Goal: Navigation & Orientation: Go to known website

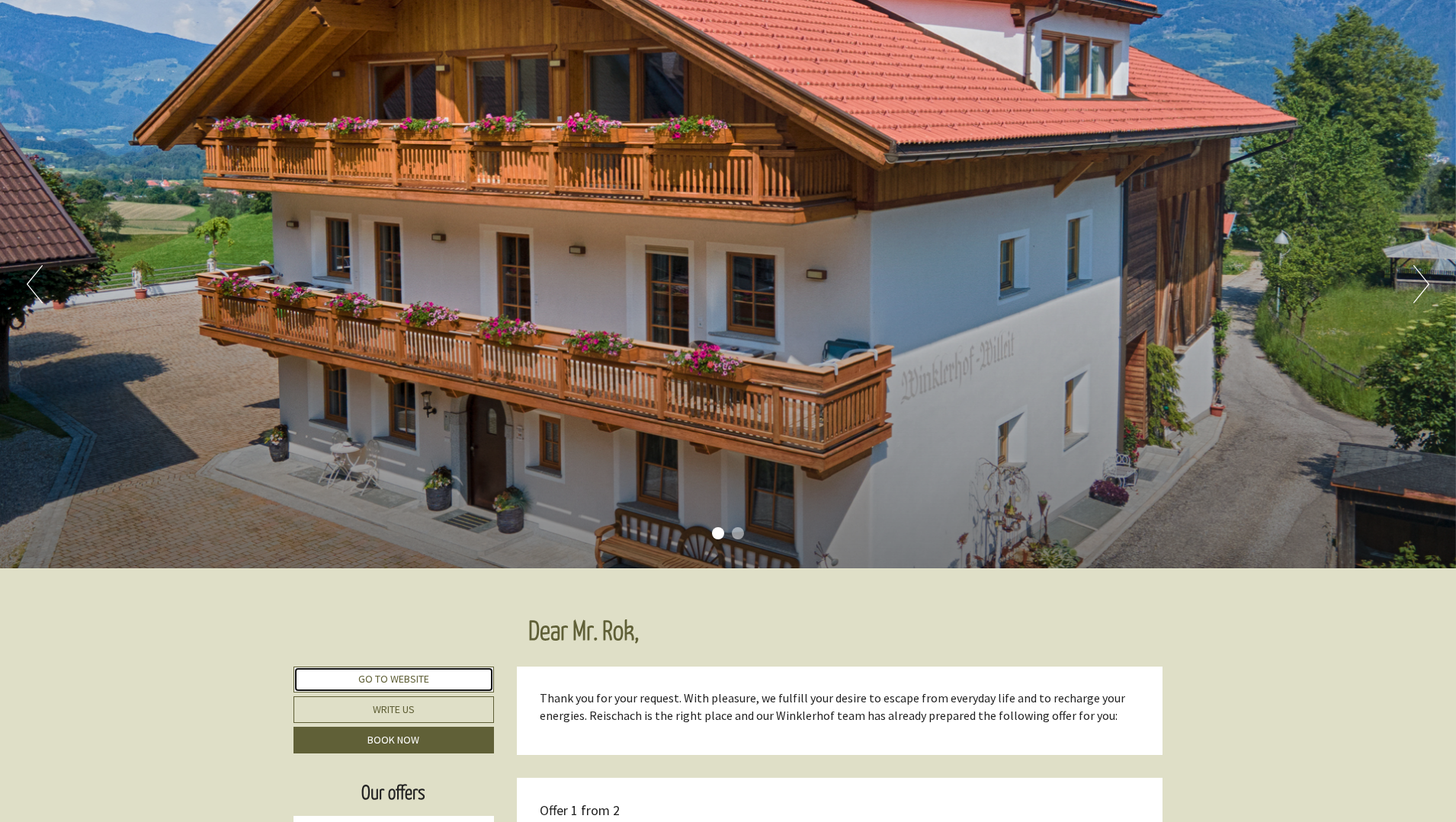
click at [405, 681] on link "Go to website" at bounding box center [393, 680] width 200 height 26
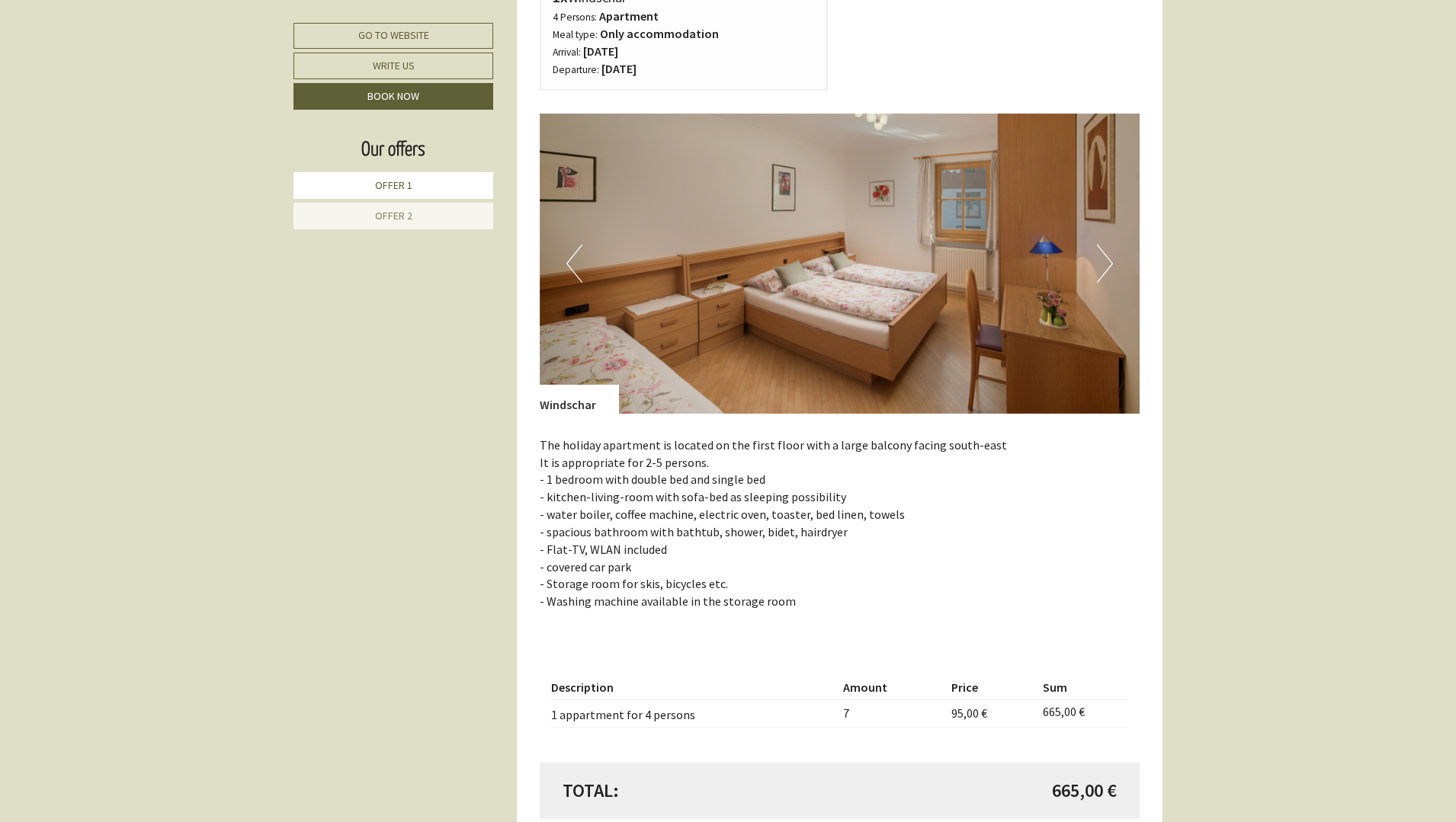
scroll to position [2744, 0]
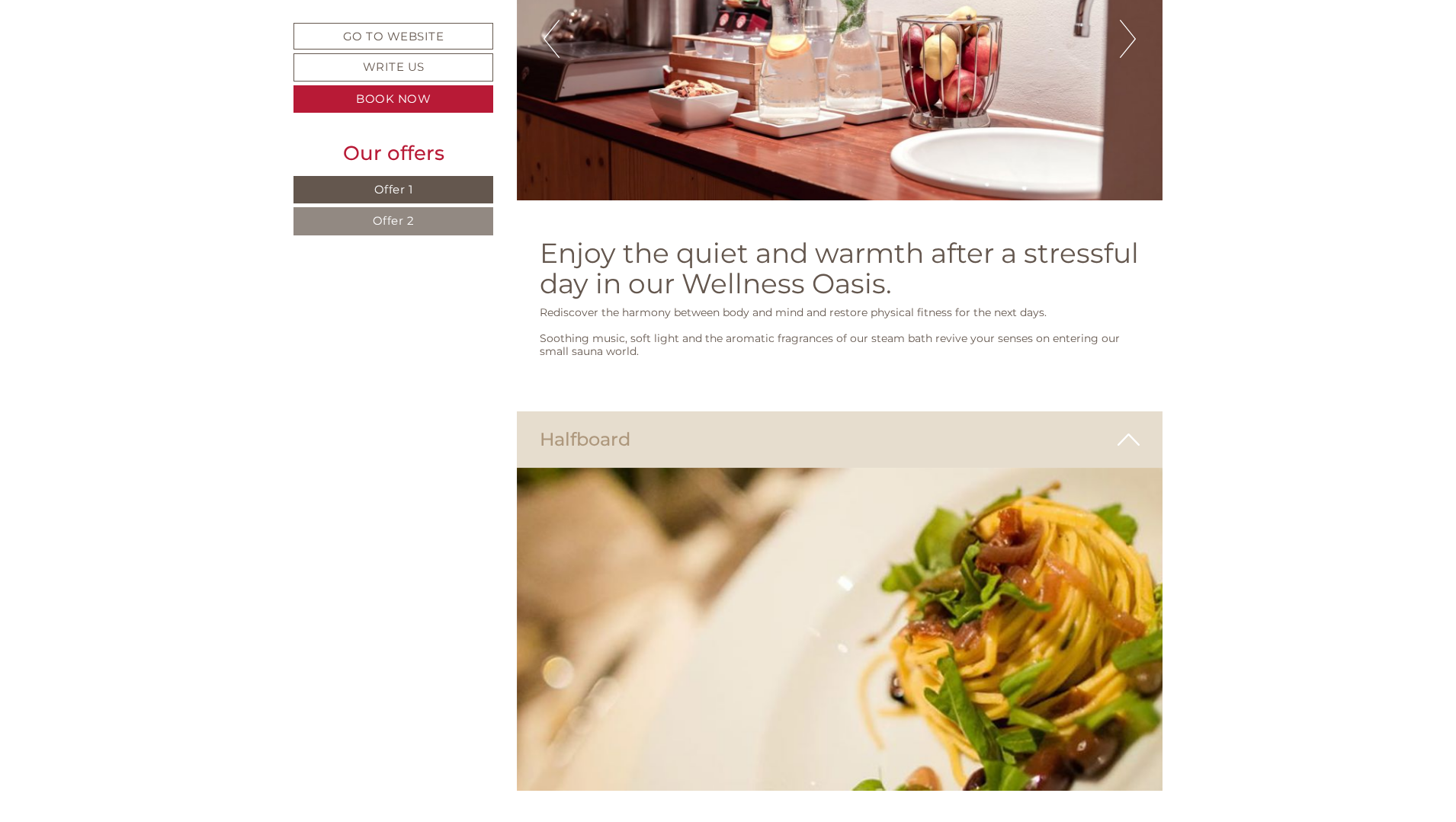
scroll to position [4344, 0]
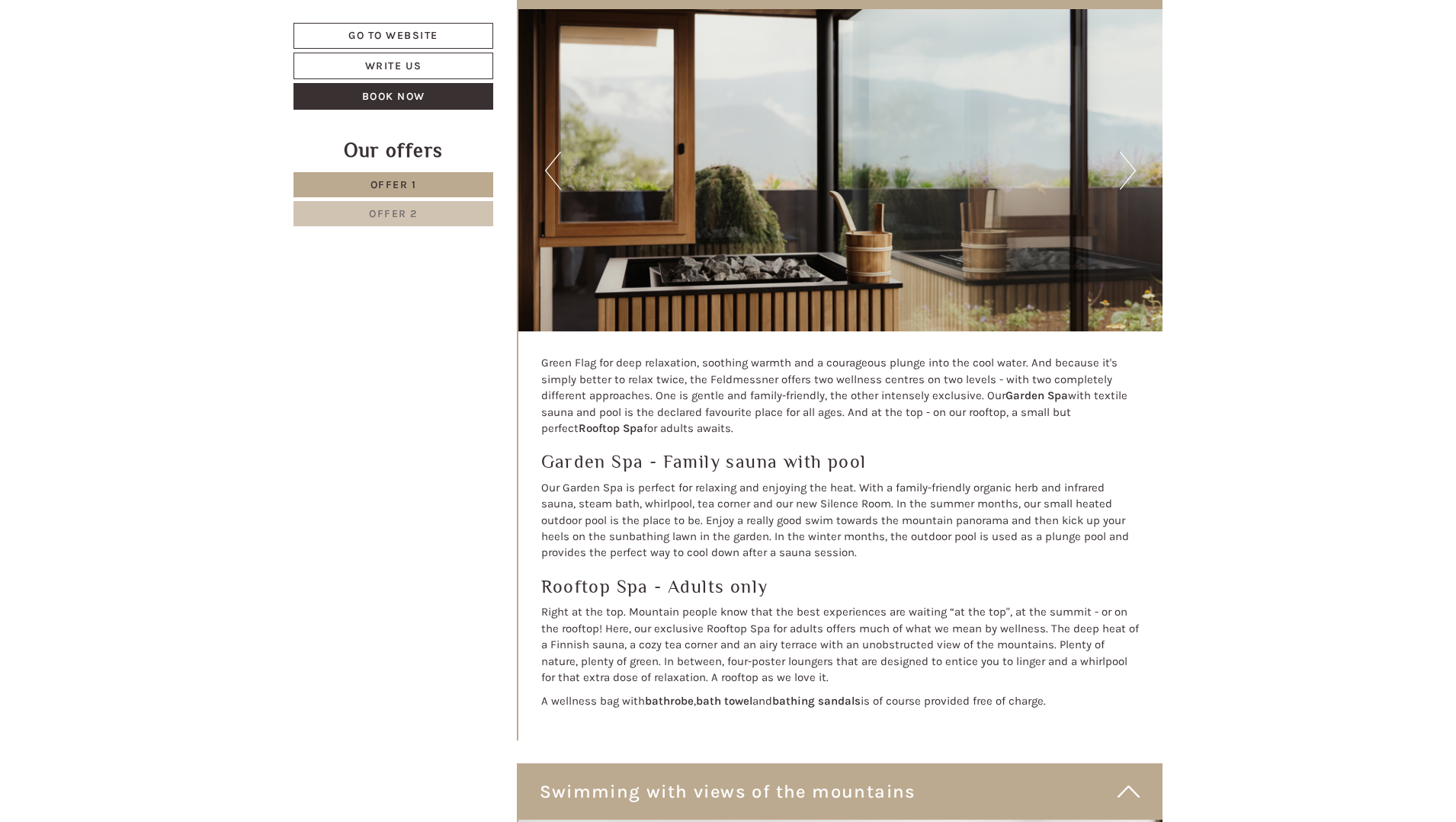
scroll to position [5030, 0]
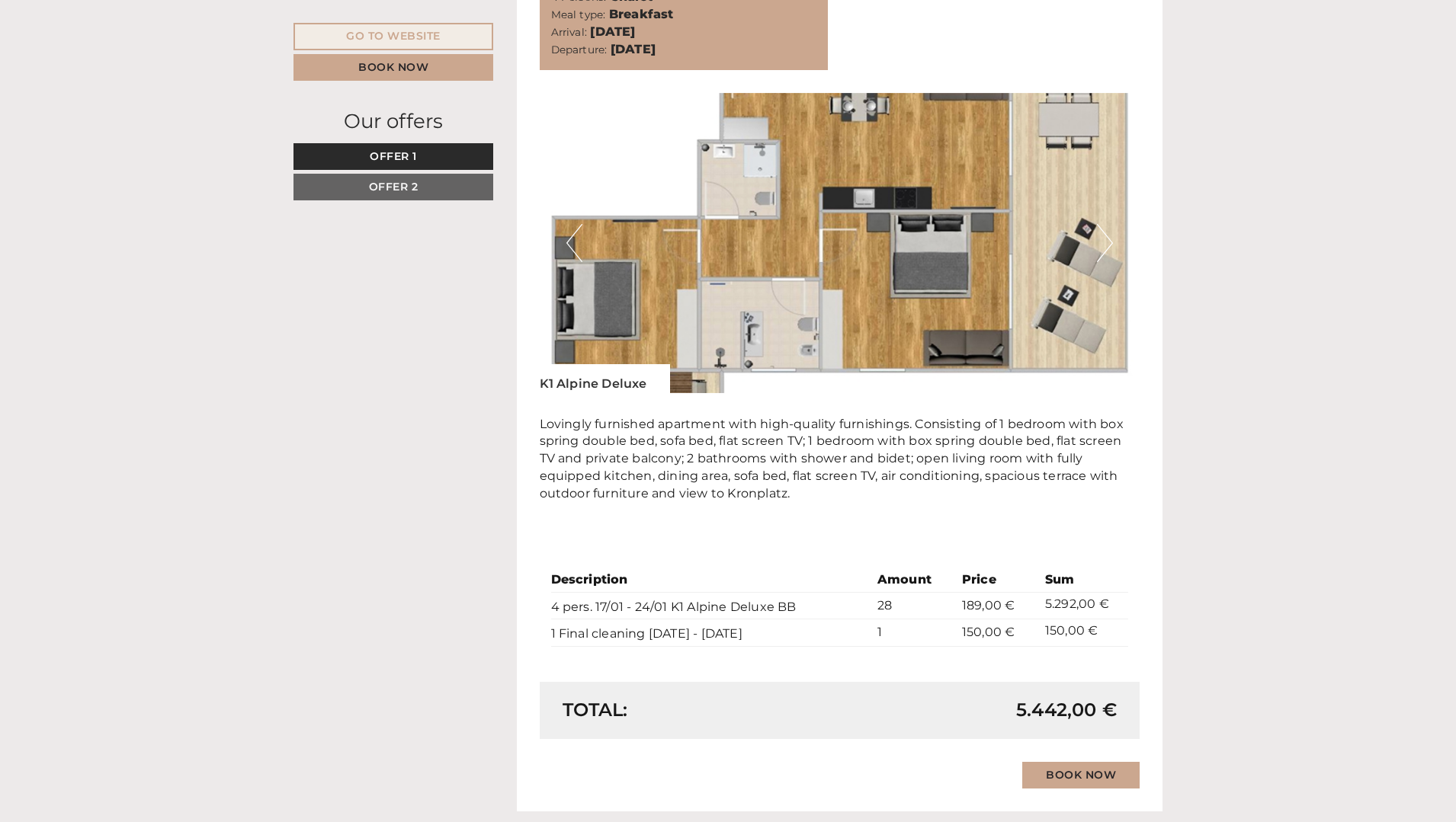
scroll to position [1143, 0]
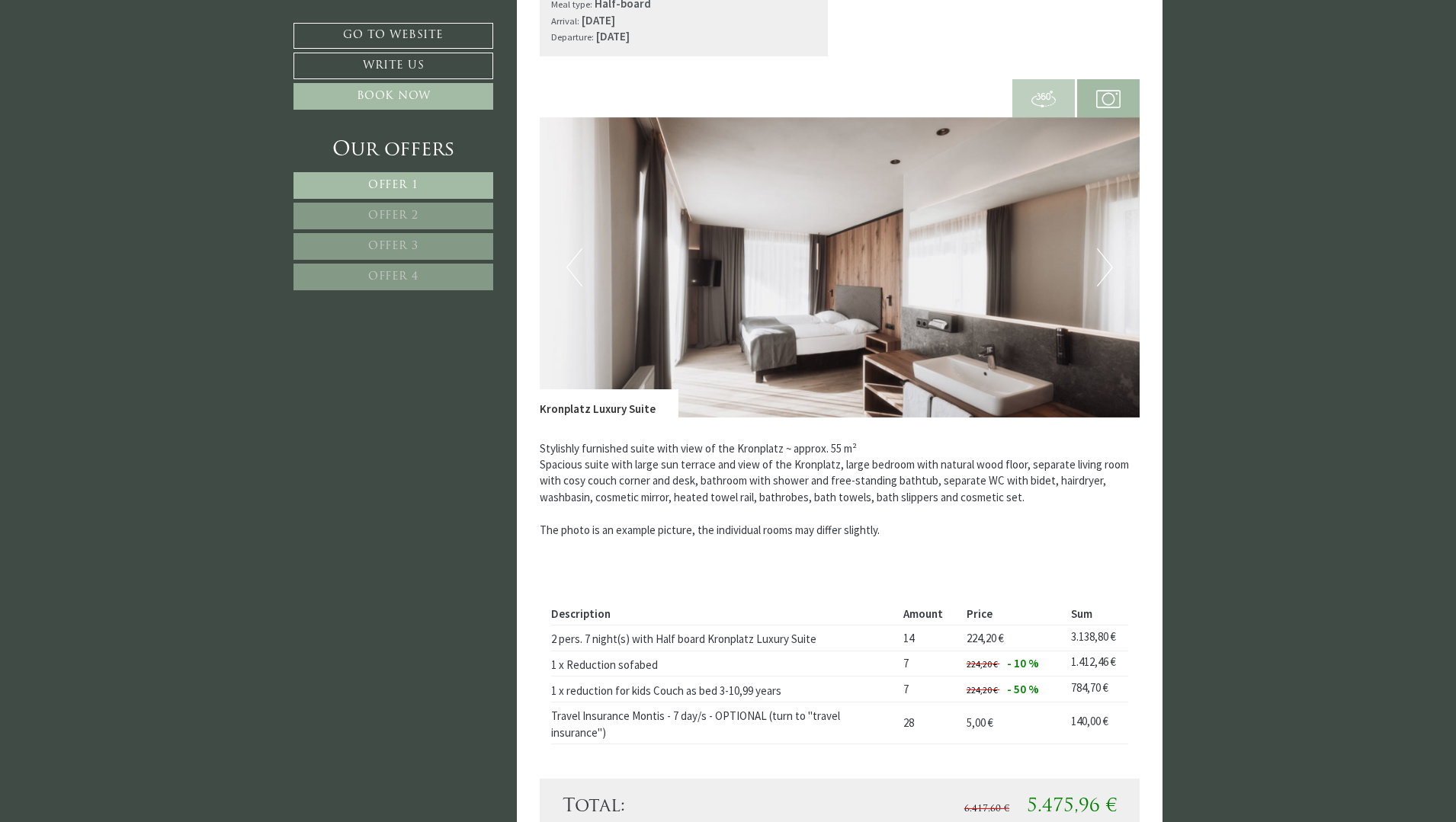
scroll to position [2134, 0]
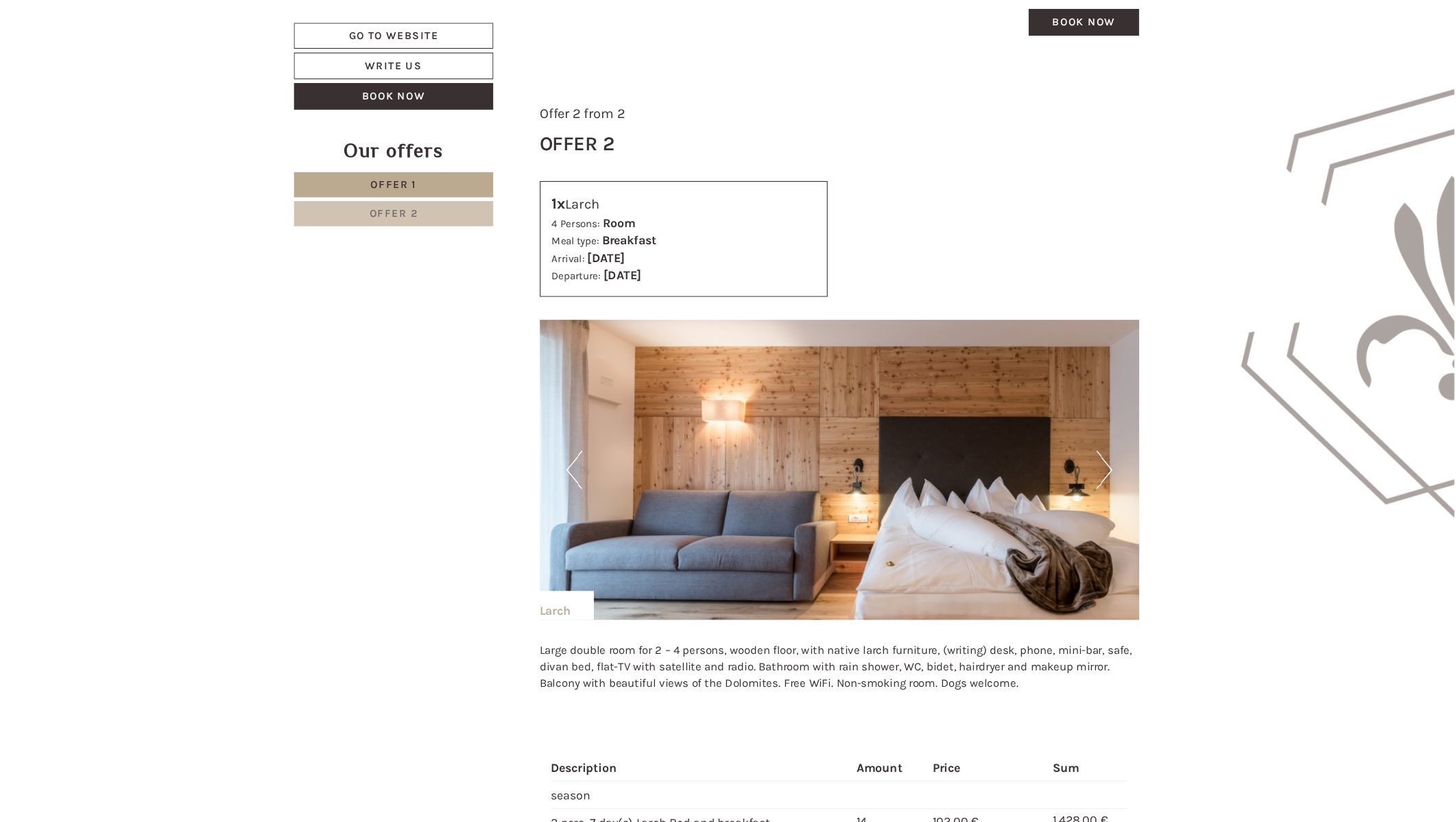
scroll to position [1990, 0]
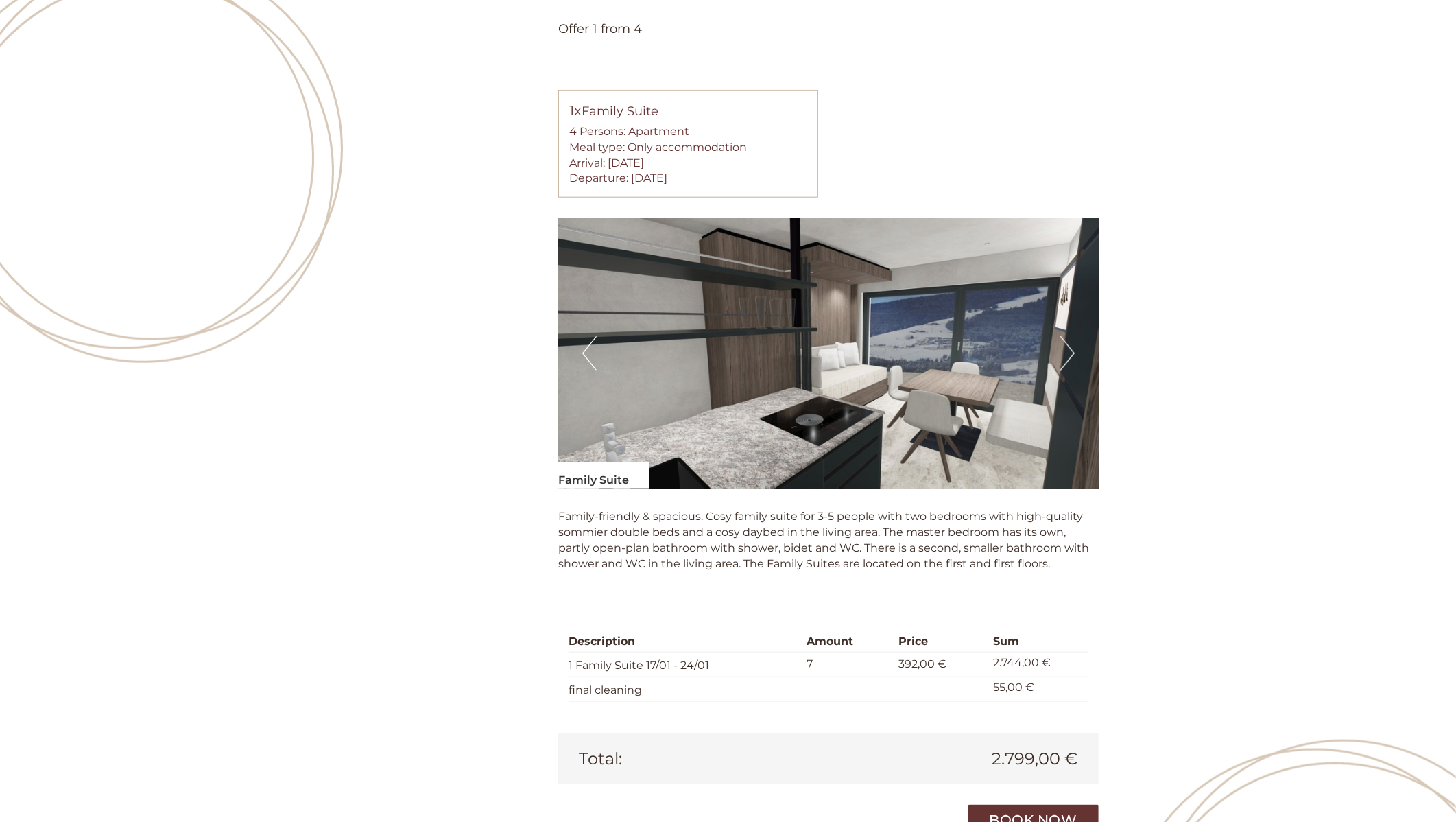
scroll to position [1143, 0]
